Goal: Task Accomplishment & Management: Use online tool/utility

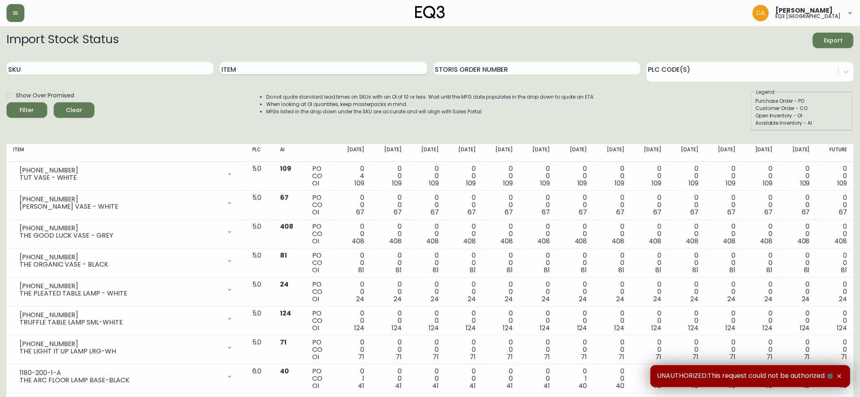
click at [245, 67] on input "Item" at bounding box center [323, 68] width 207 height 13
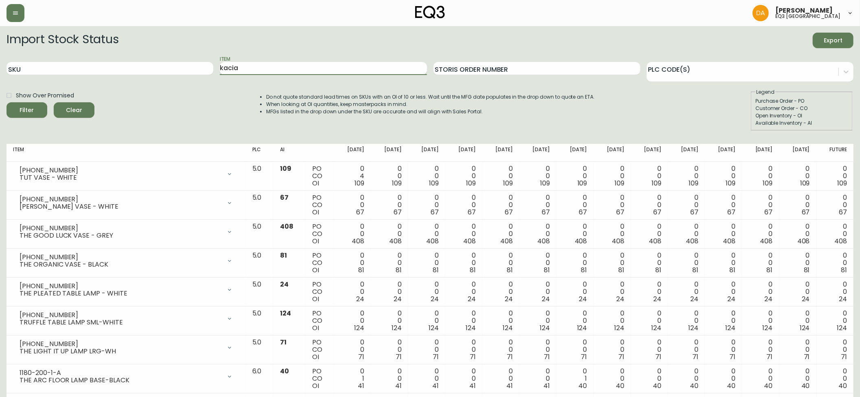
type input "kacia"
click at [7, 102] on button "Filter" at bounding box center [27, 109] width 41 height 15
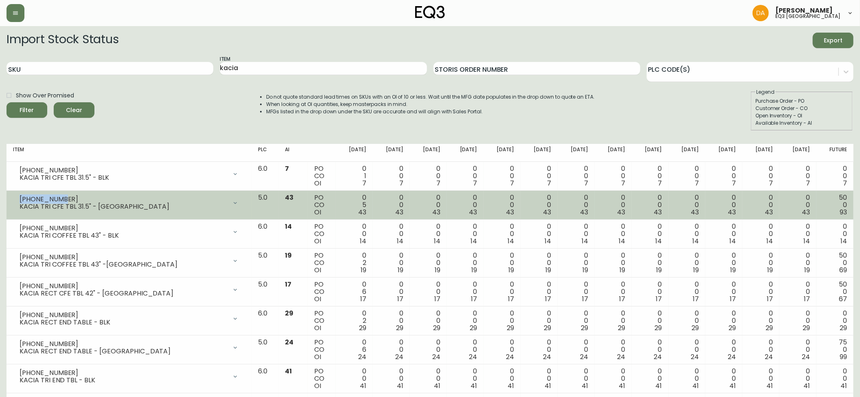
drag, startPoint x: 60, startPoint y: 198, endPoint x: 12, endPoint y: 197, distance: 48.0
click at [12, 197] on td "[PHONE_NUMBER] KACIA TRI CFE TBL 31.5" - JAVA Opening Balance 48 ( [DATE] ) Cus…" at bounding box center [129, 205] width 245 height 29
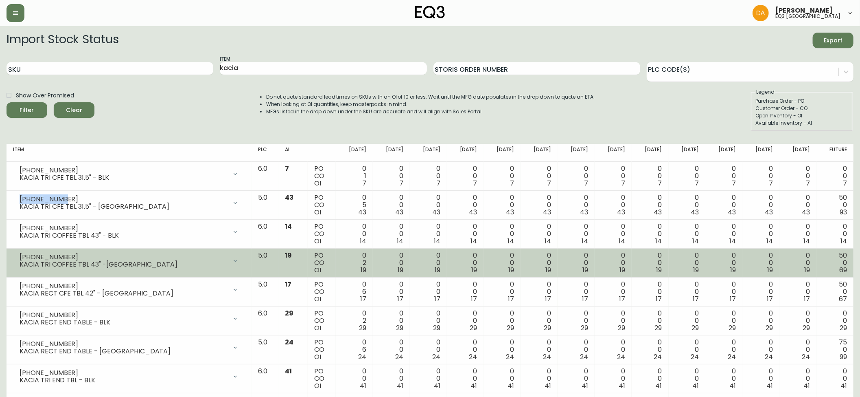
copy div "[PHONE_NUMBER]"
